Goal: Transaction & Acquisition: Book appointment/travel/reservation

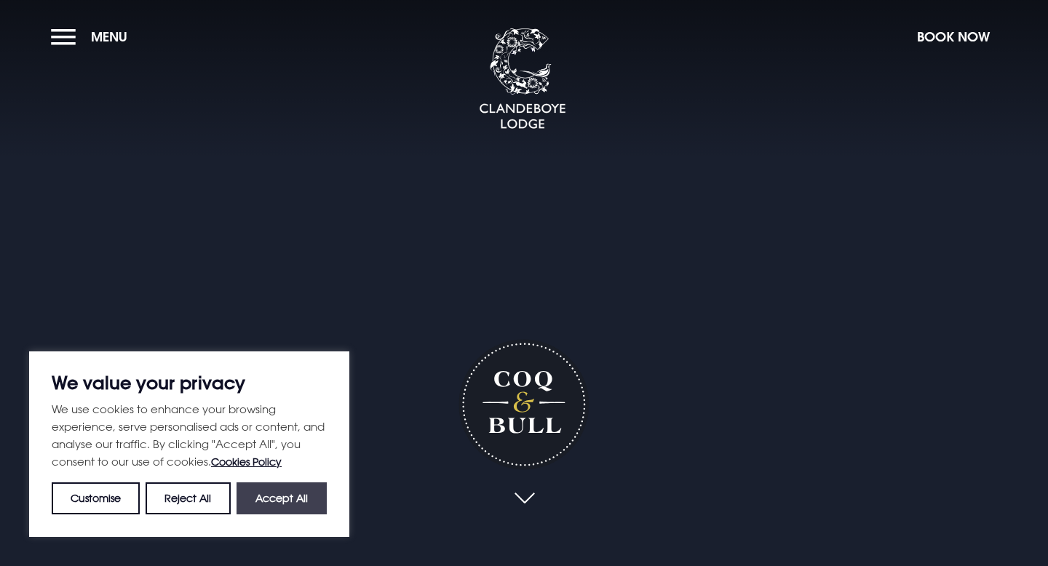
click at [301, 512] on button "Accept All" at bounding box center [281, 498] width 90 height 32
checkbox input "true"
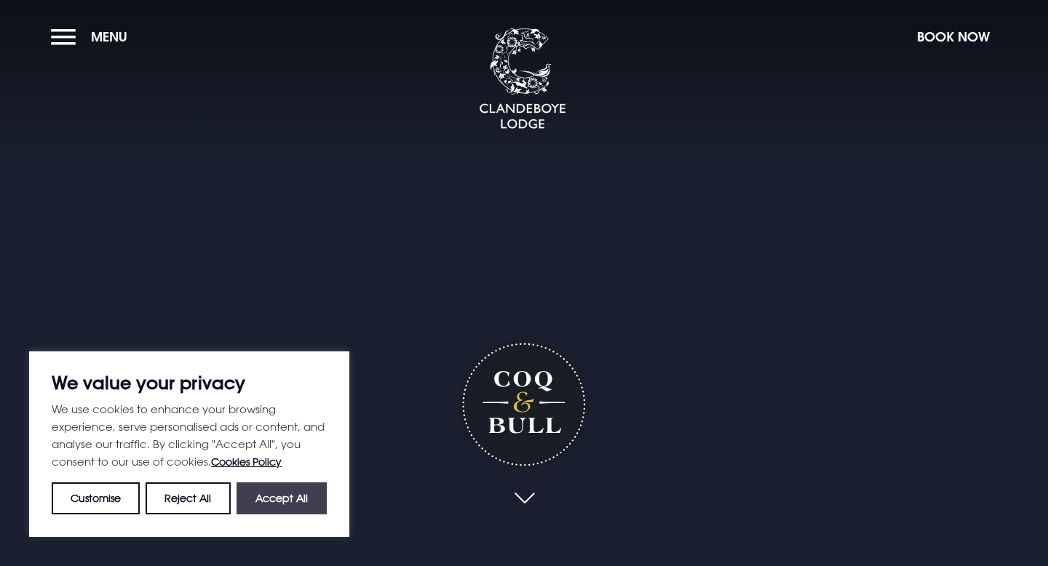
checkbox input "true"
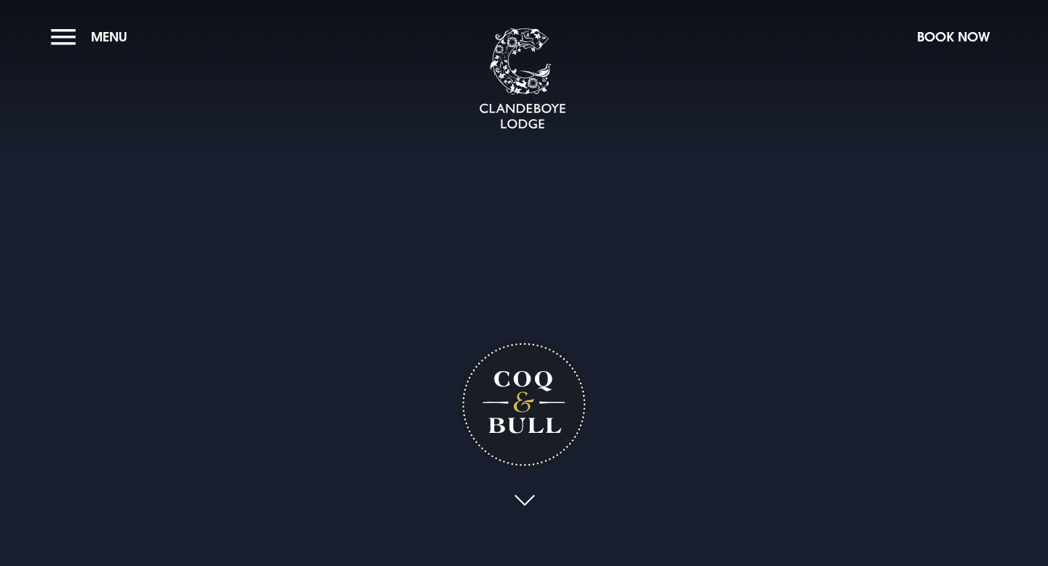
click at [525, 494] on link at bounding box center [523, 501] width 33 height 32
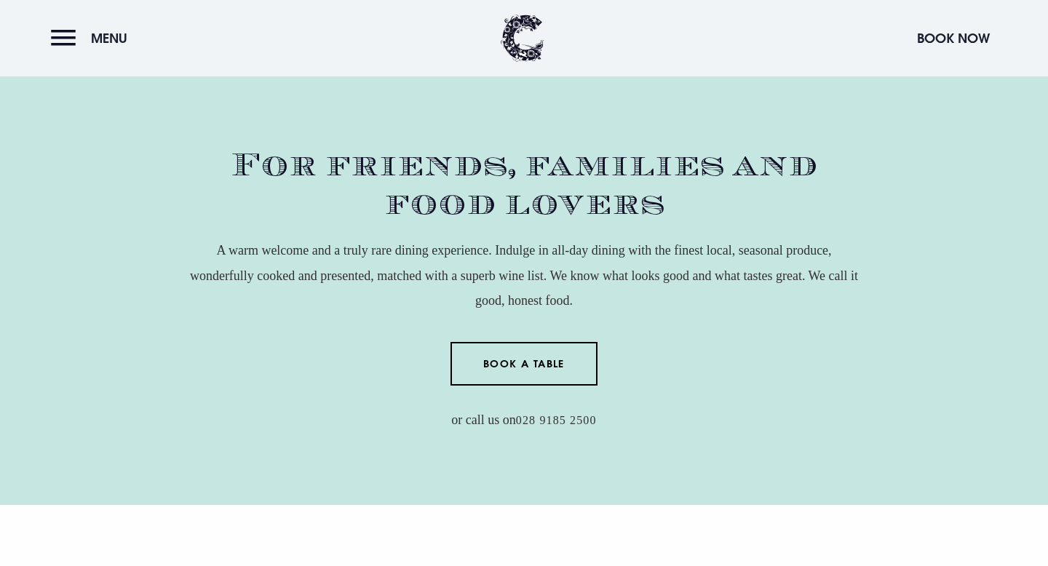
scroll to position [493, 0]
click at [546, 362] on link "Book a Table" at bounding box center [524, 363] width 148 height 44
